Goal: Information Seeking & Learning: Learn about a topic

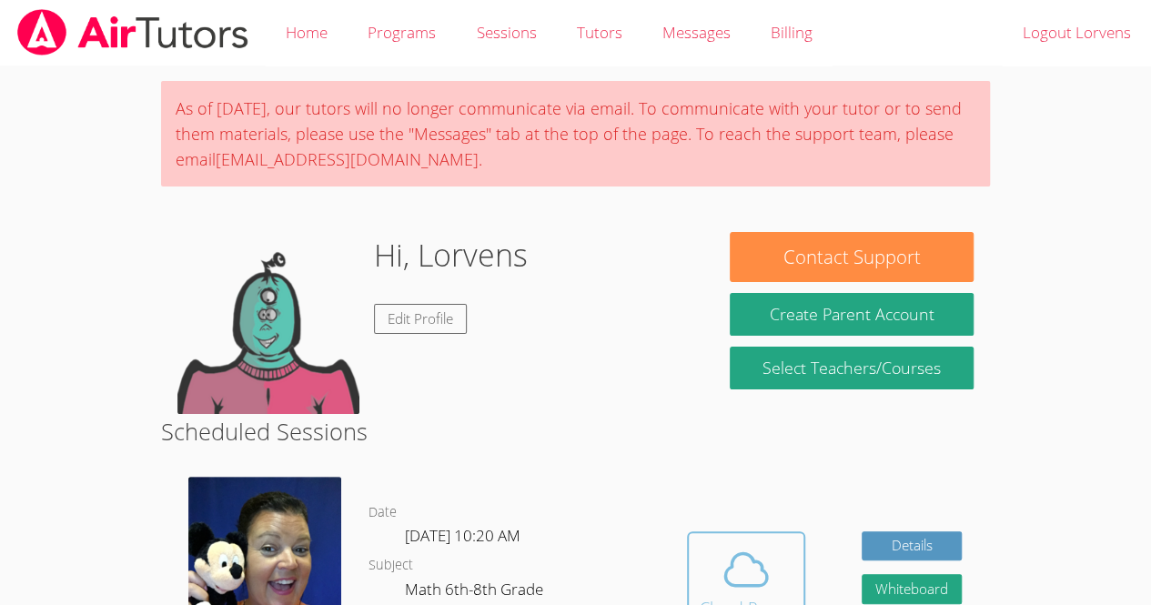
click at [744, 544] on icon at bounding box center [746, 569] width 51 height 51
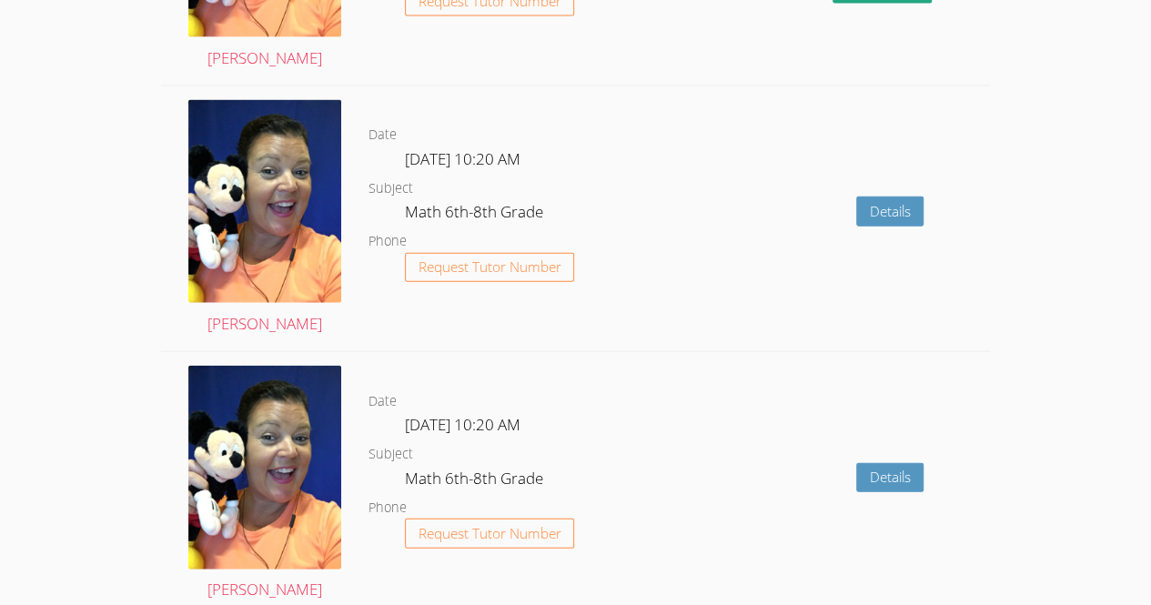
scroll to position [1972, 0]
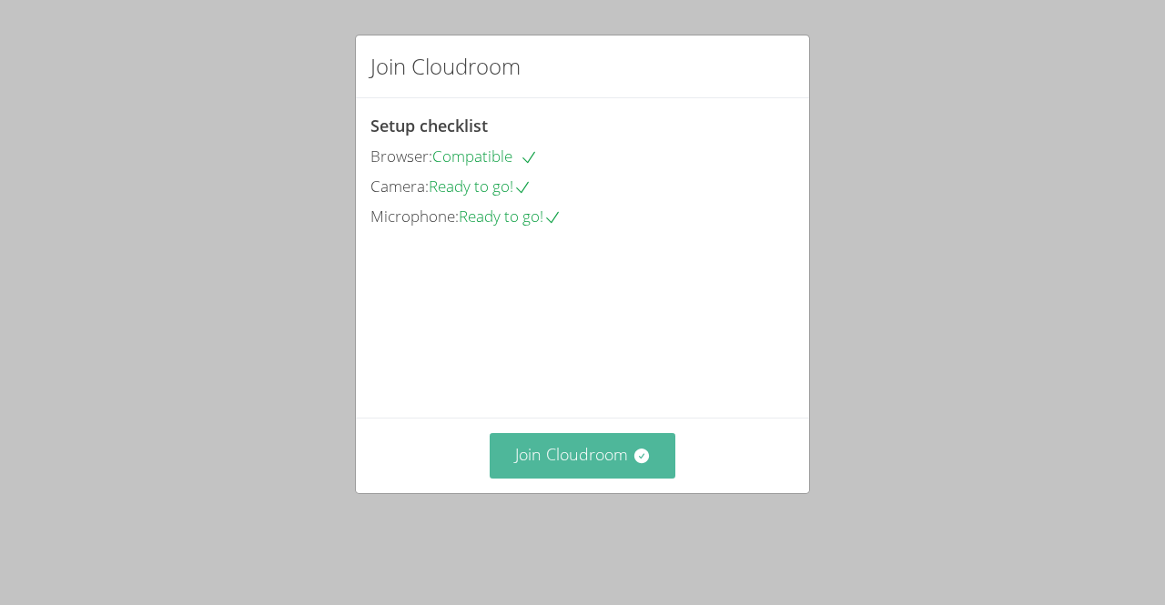
click at [600, 478] on button "Join Cloudroom" at bounding box center [582, 455] width 187 height 45
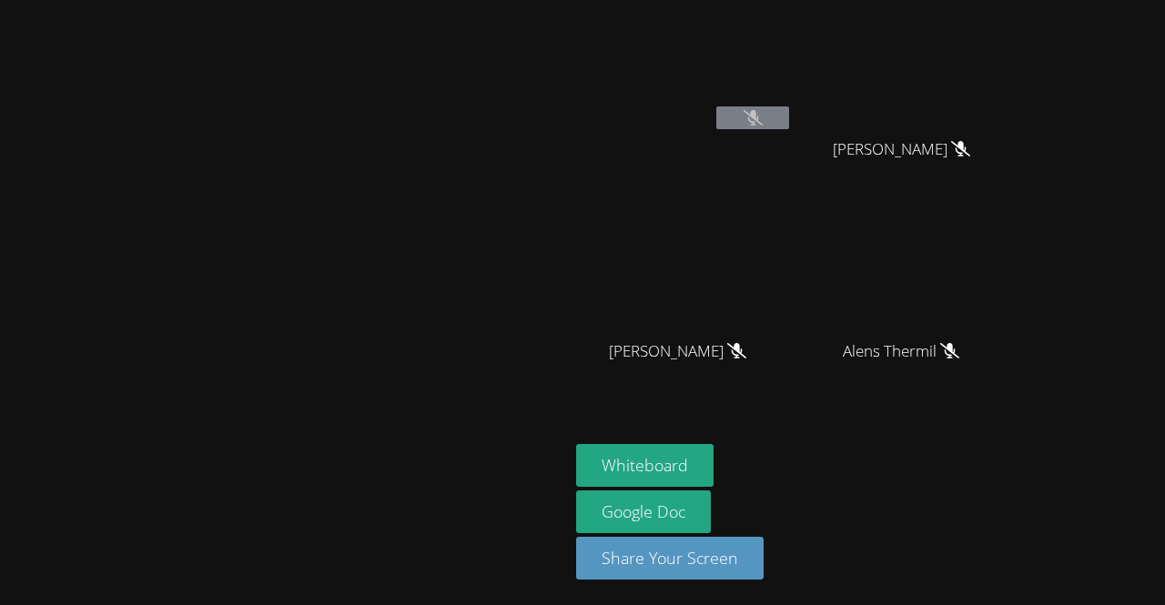
click at [789, 112] on button at bounding box center [752, 117] width 73 height 23
click at [762, 118] on icon at bounding box center [752, 117] width 19 height 15
click at [789, 124] on button at bounding box center [752, 117] width 73 height 23
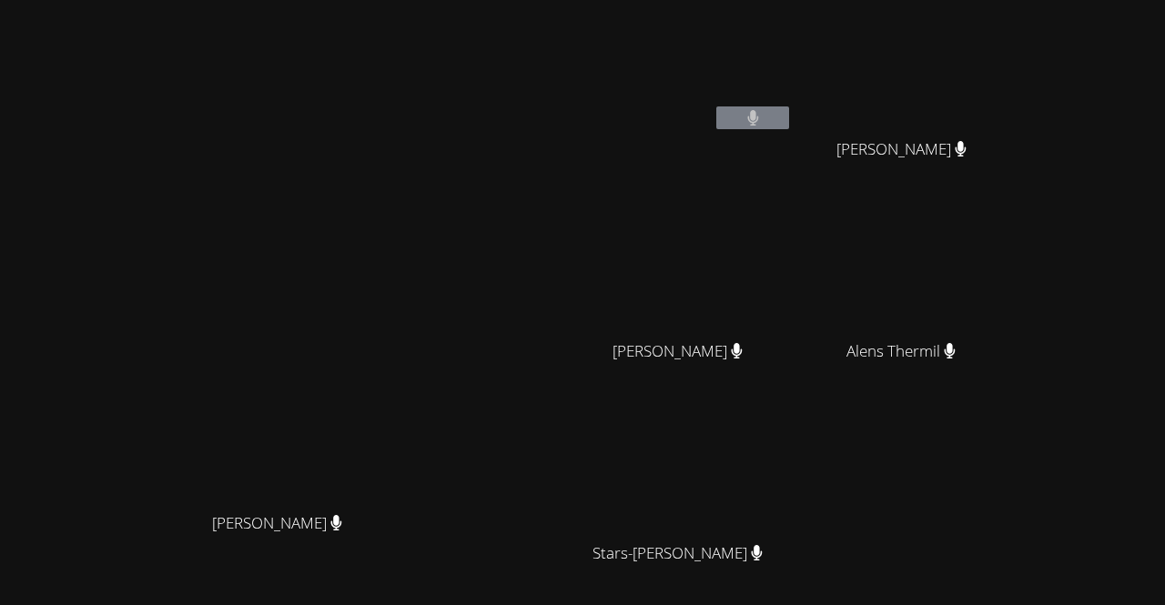
scroll to position [146, 0]
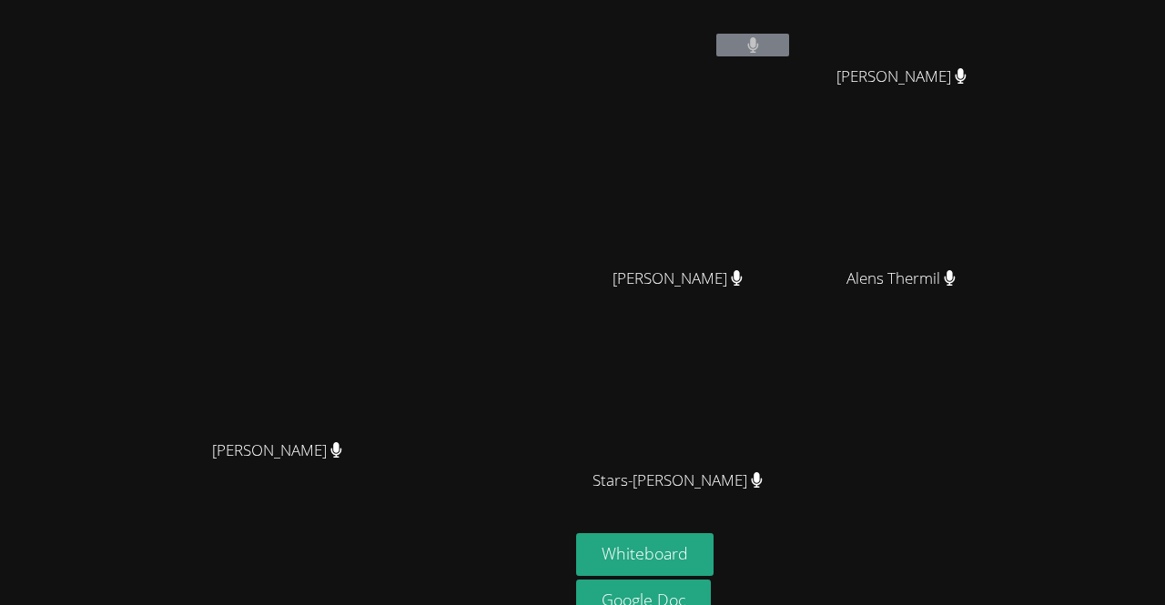
click at [421, 344] on video at bounding box center [284, 274] width 273 height 312
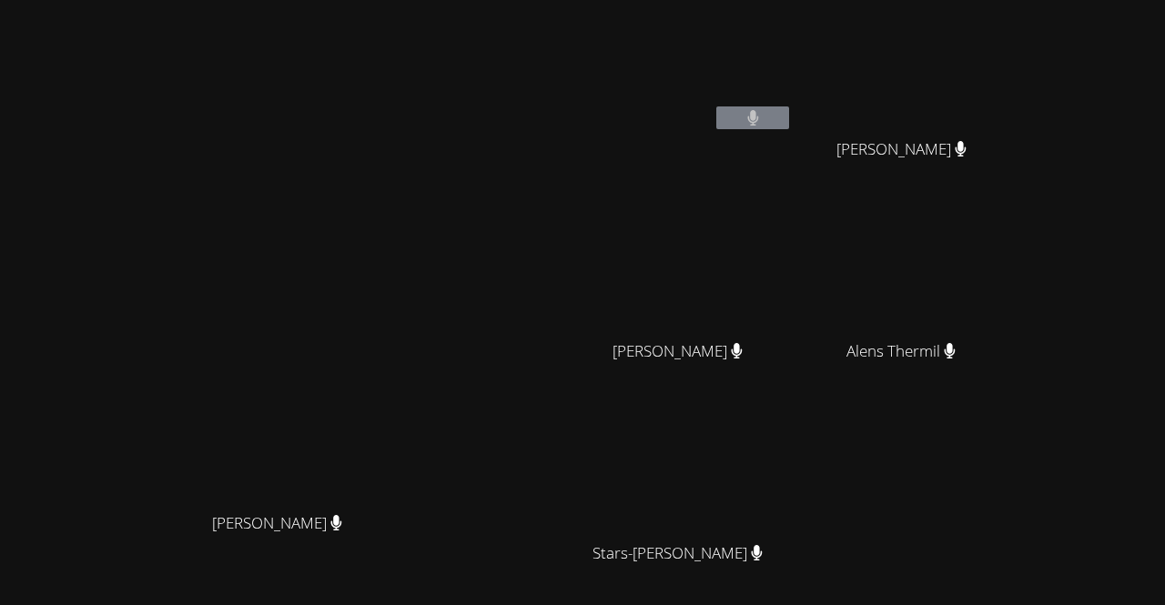
scroll to position [159, 0]
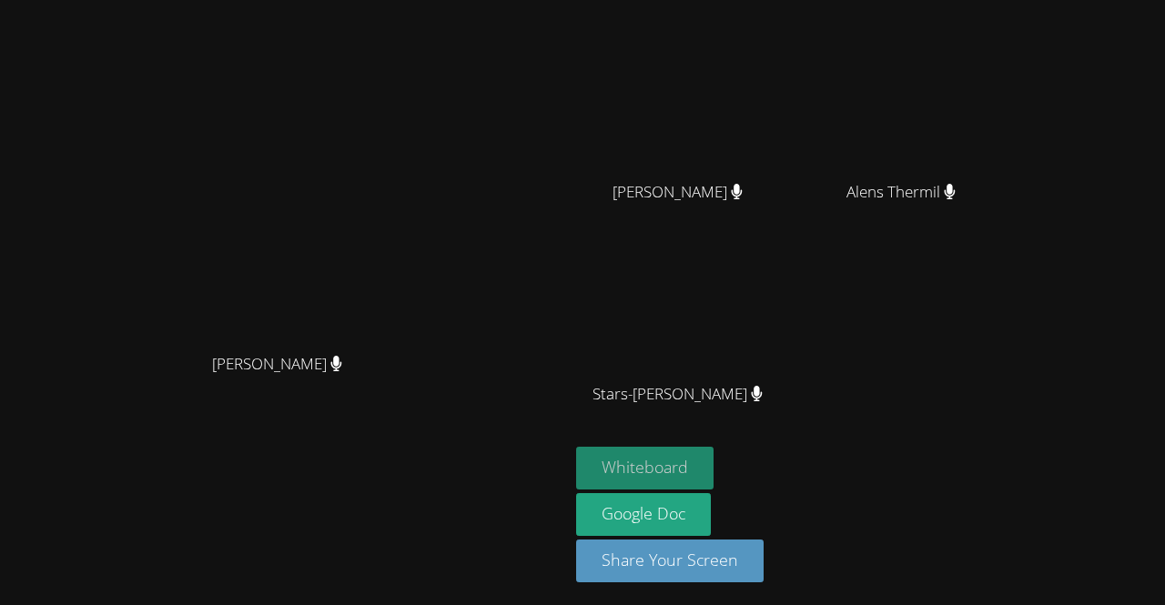
click at [713, 469] on button "Whiteboard" at bounding box center [644, 468] width 137 height 43
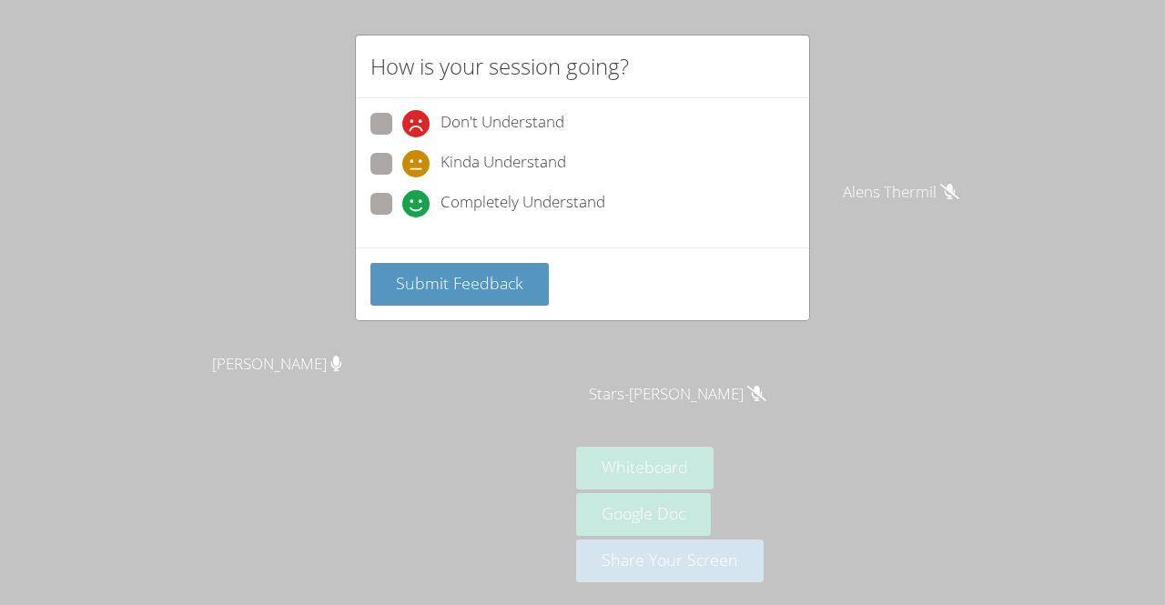
click at [402, 217] on span at bounding box center [402, 217] width 0 height 0
click at [402, 199] on input "Completely Understand" at bounding box center [409, 200] width 15 height 15
radio input "true"
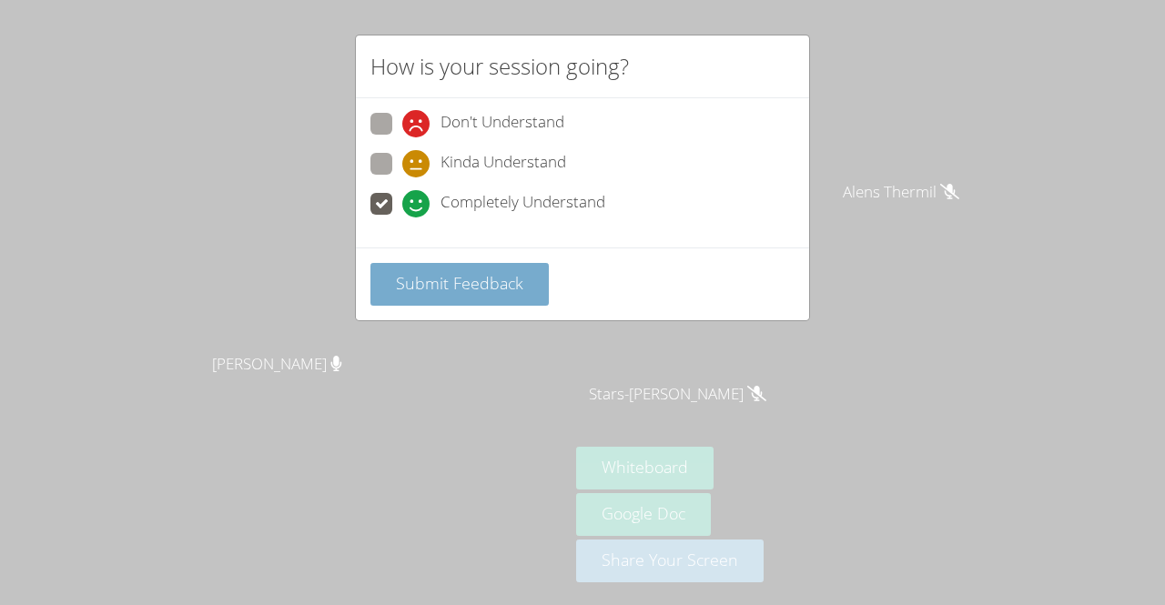
click at [459, 267] on button "Submit Feedback" at bounding box center [459, 284] width 178 height 43
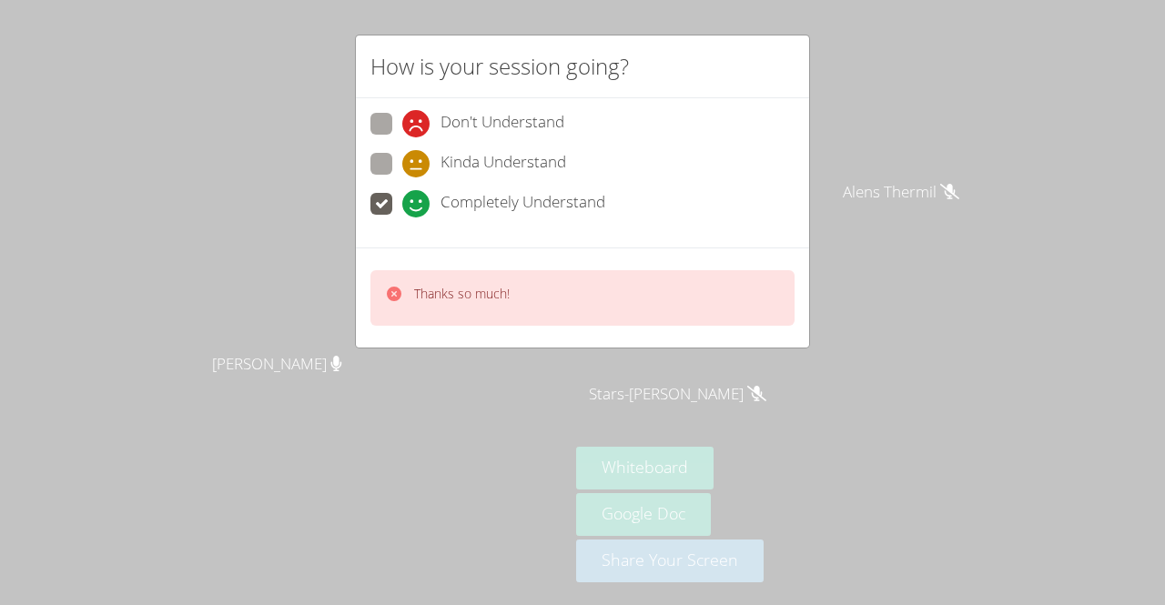
click at [417, 290] on p "Thanks so much!" at bounding box center [462, 294] width 96 height 18
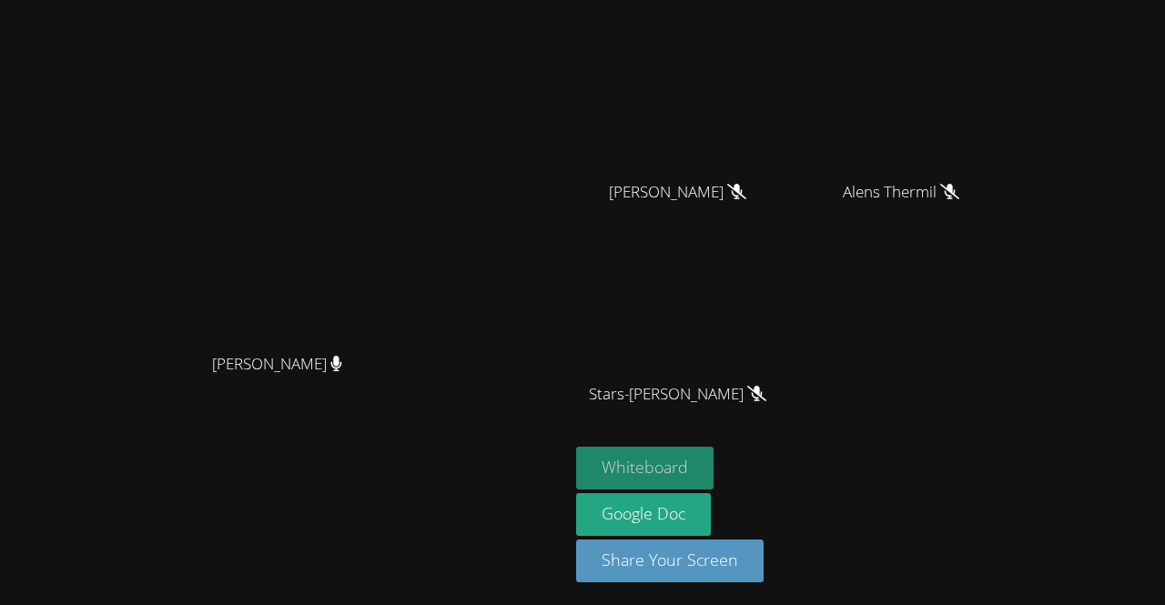
click at [713, 457] on button "Whiteboard" at bounding box center [644, 468] width 137 height 43
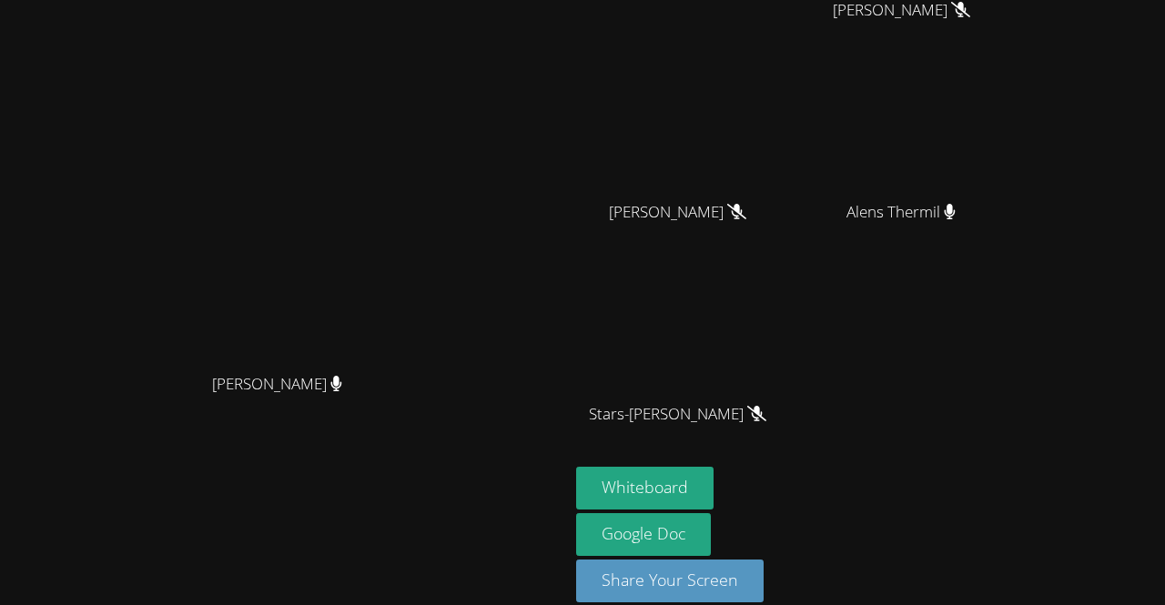
scroll to position [0, 0]
